Goal: Find specific page/section: Find specific page/section

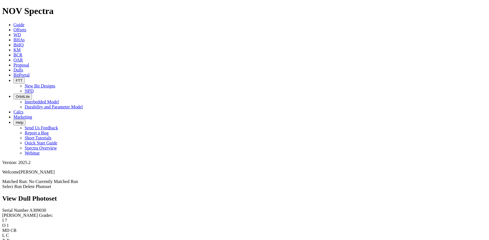
click at [28, 219] on div "Serial Number A309030 [PERSON_NAME] Grades: I 7 O 1 MD CR L C X X G I OD WT RP …" at bounding box center [244, 238] width 484 height 61
click at [50, 208] on div "Serial Number A309030 [PERSON_NAME] Grades: I 7 O 1 MD CR L C X X G I OD WT RP …" at bounding box center [244, 238] width 484 height 61
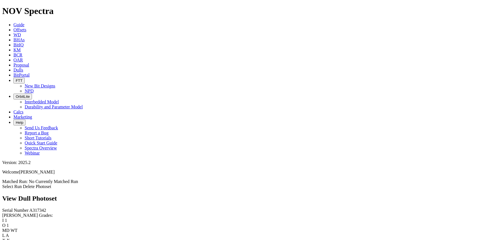
scroll to position [915, 0]
